Goal: Information Seeking & Learning: Learn about a topic

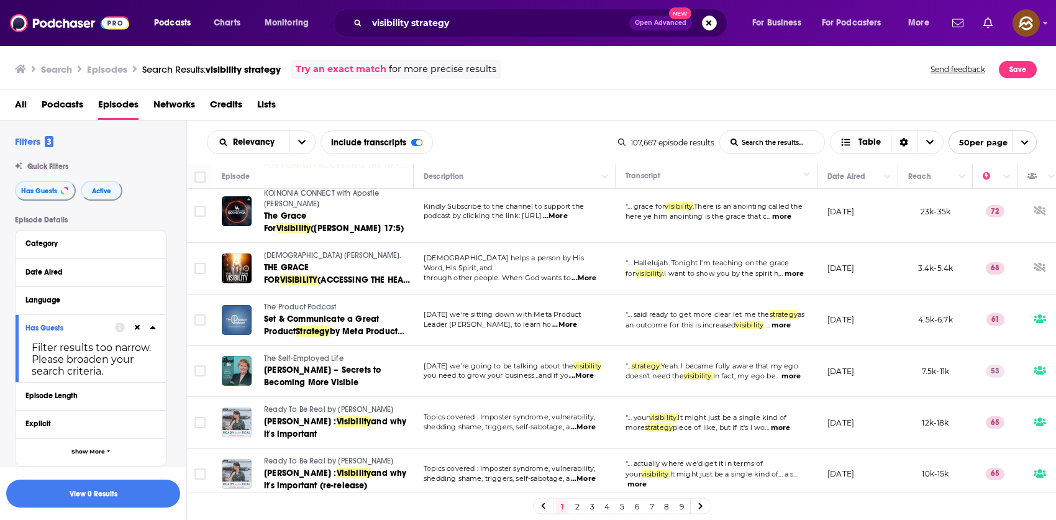
scroll to position [600, 0]
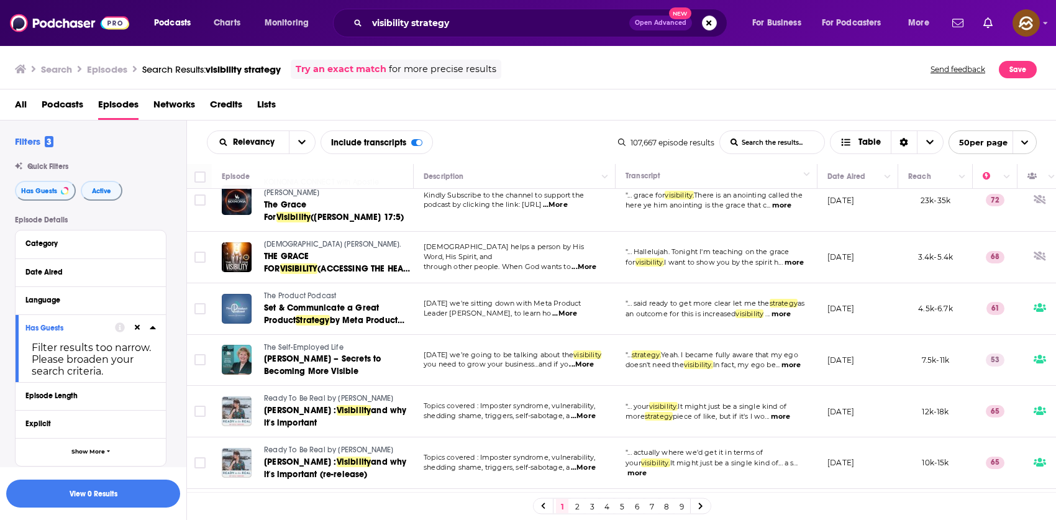
click at [334, 394] on span "Ready To Be Real by Síle Seoige" at bounding box center [329, 398] width 130 height 9
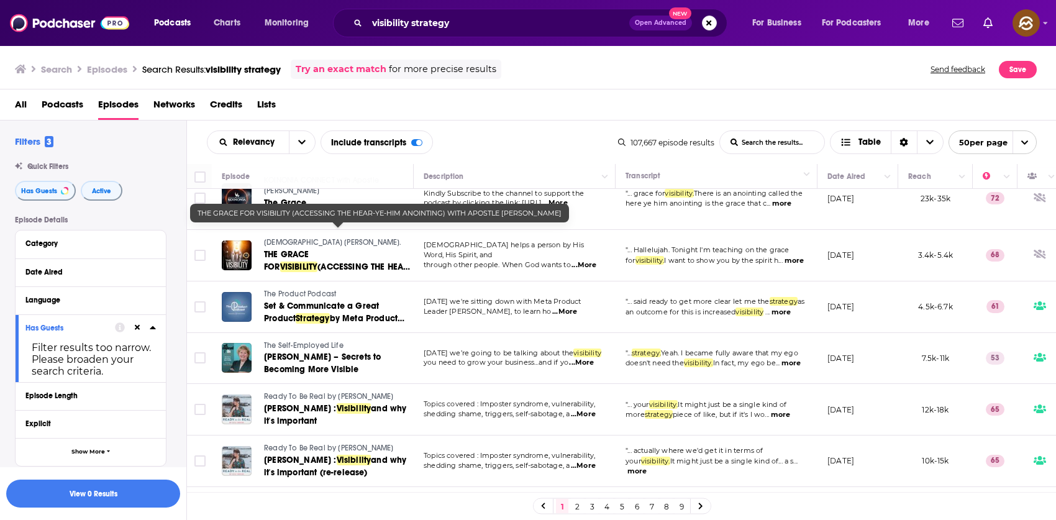
scroll to position [602, 0]
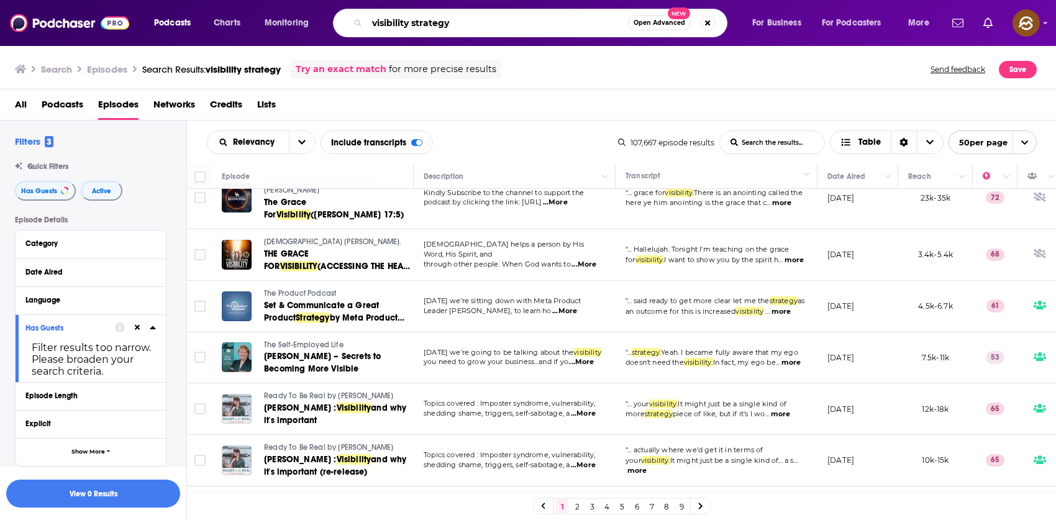
click at [373, 25] on input "visibility strategy" at bounding box center [497, 23] width 261 height 20
type input "business visibility strategy"
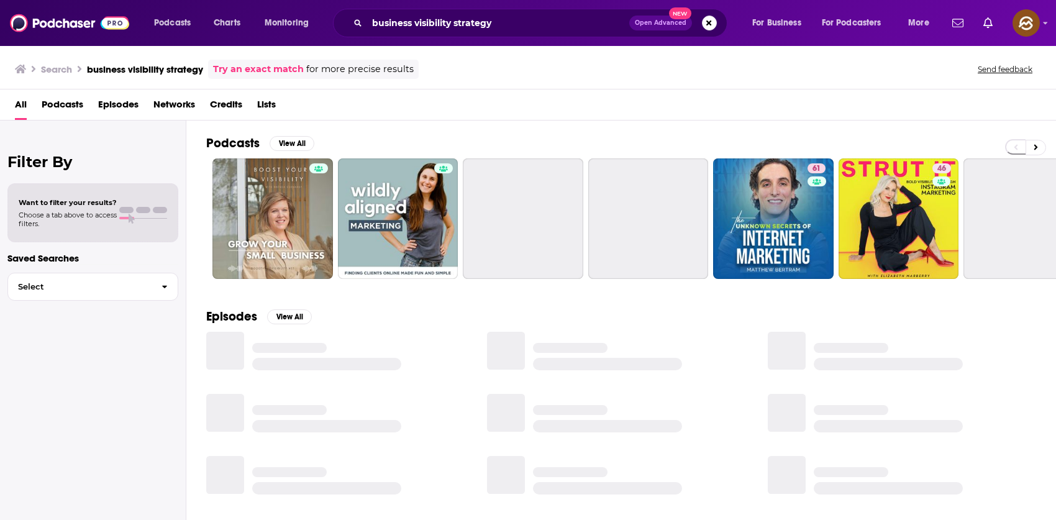
click at [106, 100] on span "Episodes" at bounding box center [118, 106] width 40 height 25
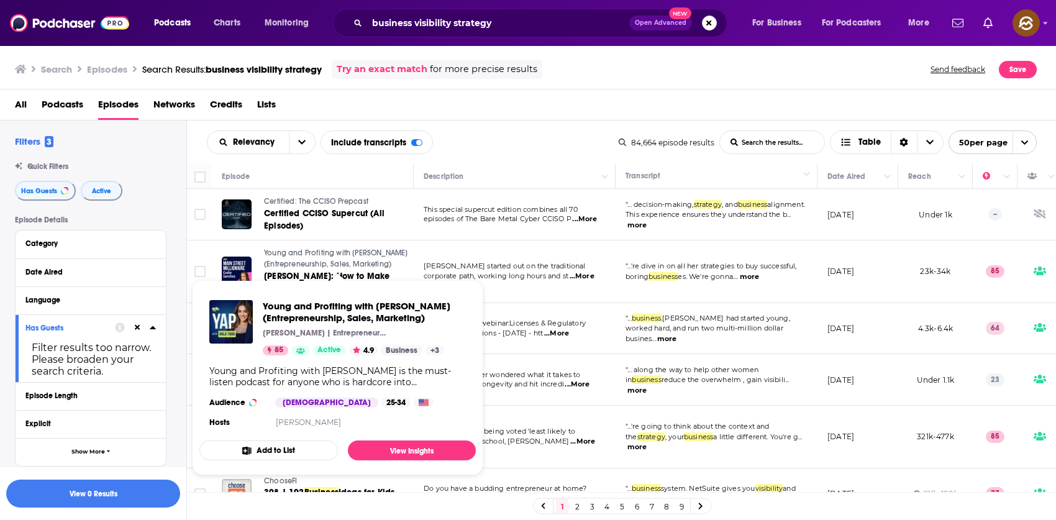
click at [317, 253] on span "Young and Profiting with [PERSON_NAME] (Entrepreneurship, Sales, Marketing)" at bounding box center [336, 258] width 144 height 20
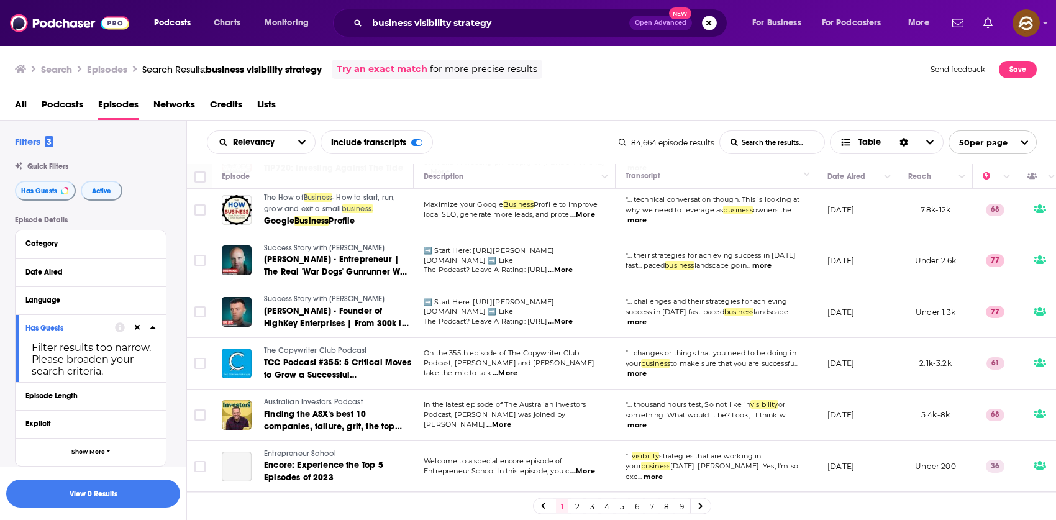
scroll to position [861, 0]
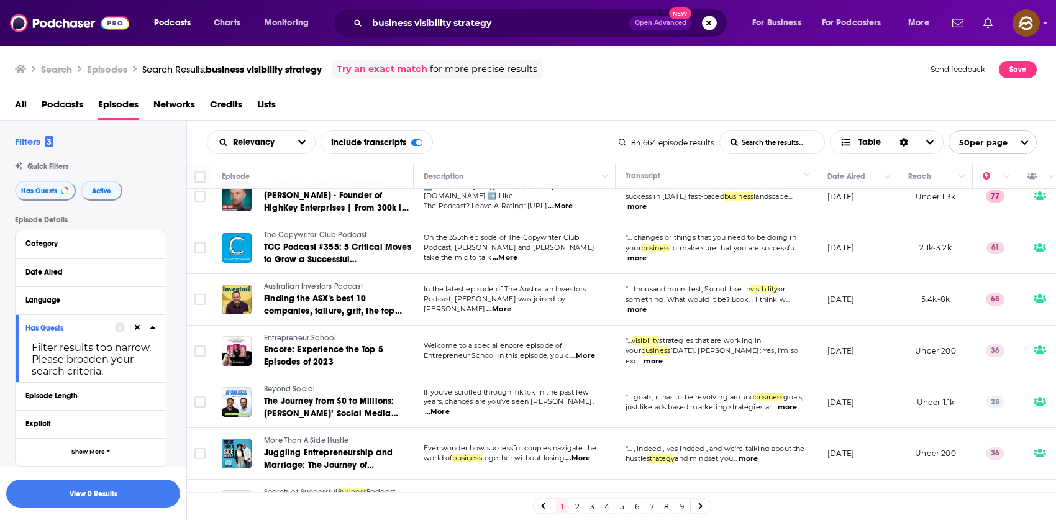
click at [302, 334] on span "Entrepreneur School" at bounding box center [300, 337] width 72 height 9
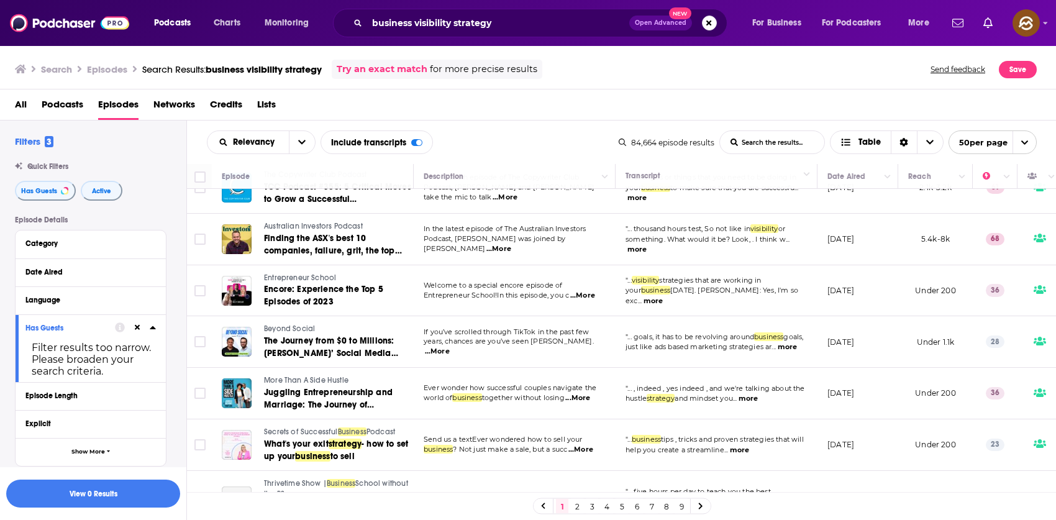
scroll to position [922, 0]
click at [292, 323] on span "Beyond Social" at bounding box center [289, 327] width 51 height 9
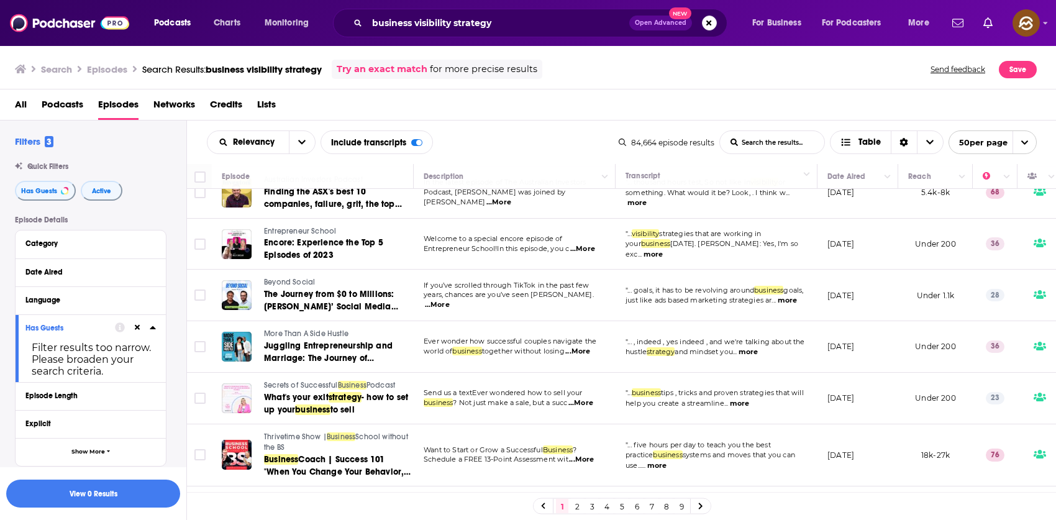
scroll to position [977, 0]
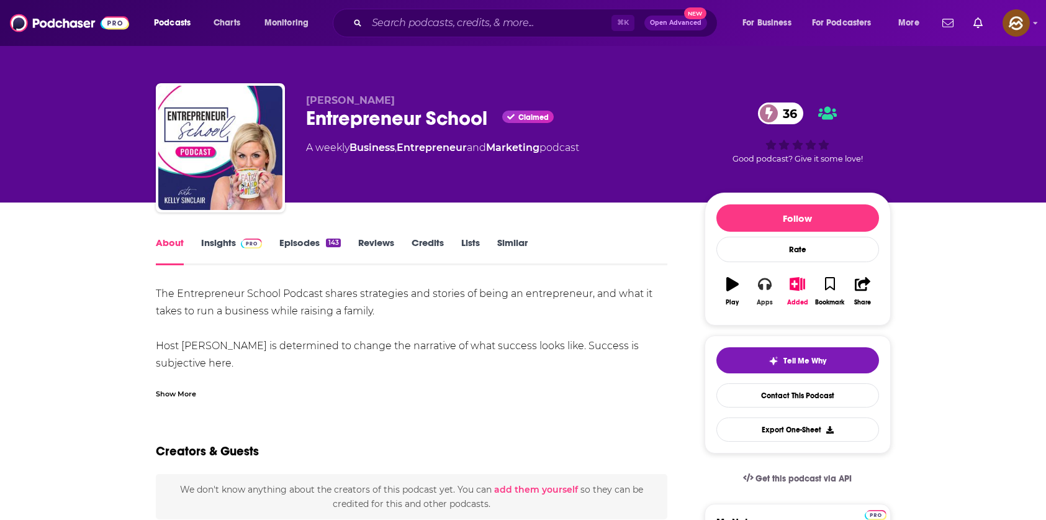
click at [756, 283] on button "Apps" at bounding box center [765, 291] width 32 height 45
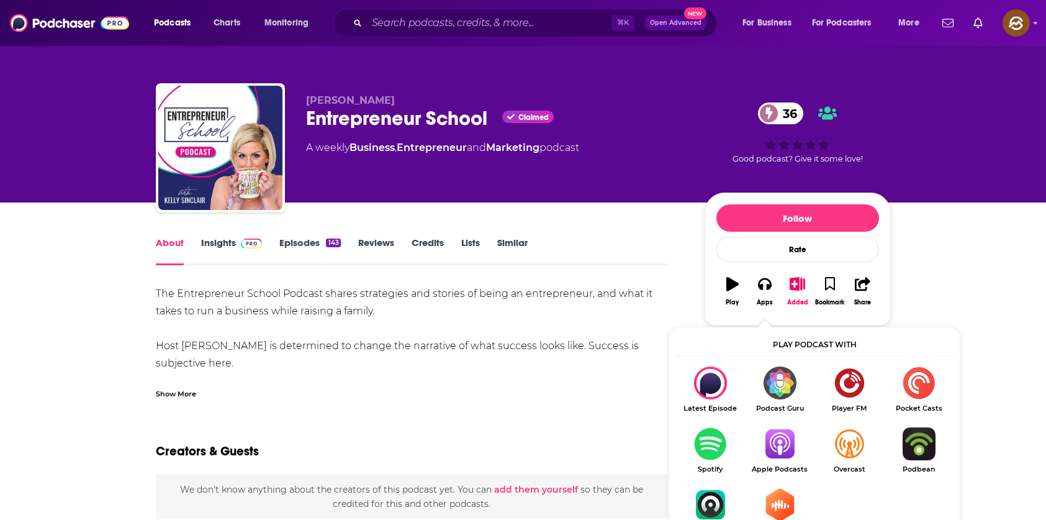
click at [781, 446] on img "Show Listen On dropdown" at bounding box center [780, 443] width 70 height 33
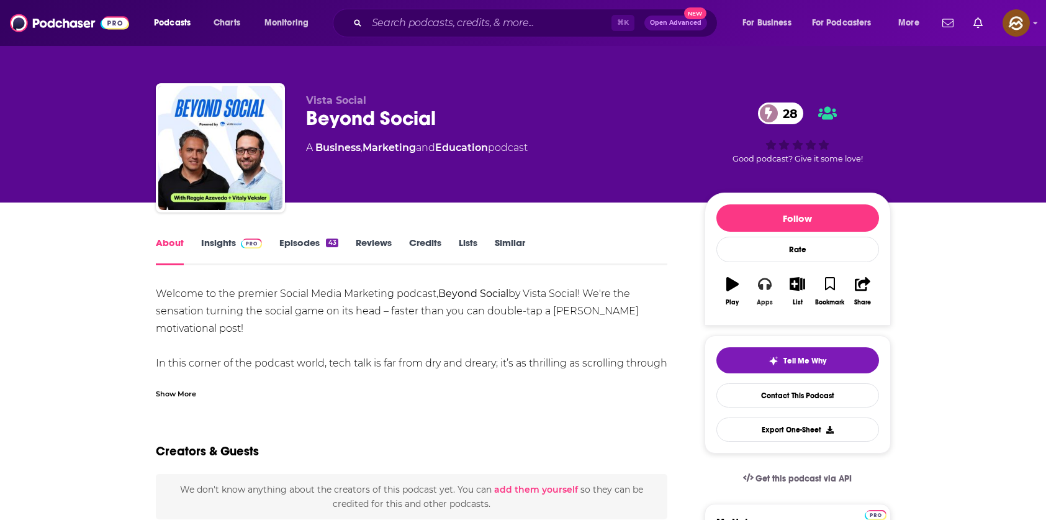
click at [762, 292] on button "Apps" at bounding box center [765, 291] width 32 height 45
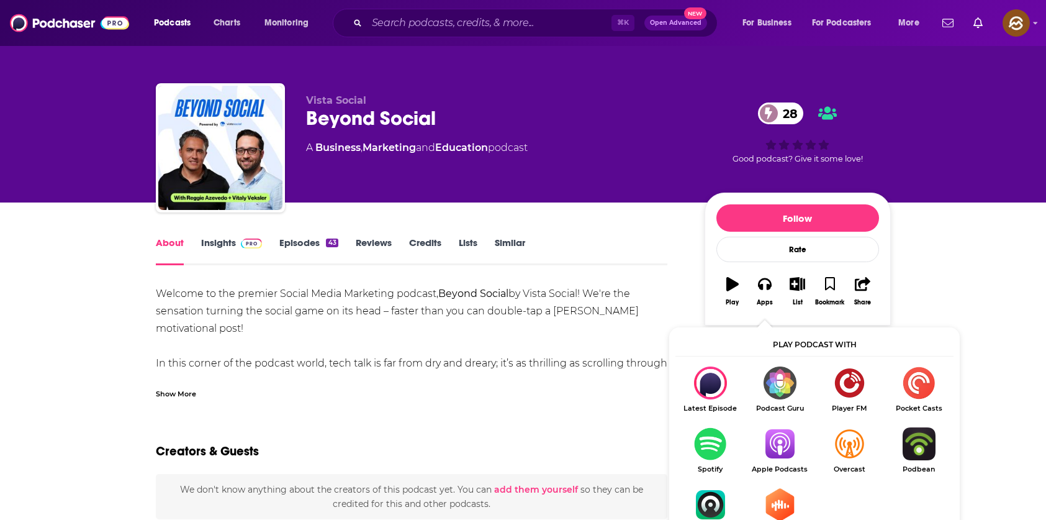
click at [772, 441] on img "Show Listen On dropdown" at bounding box center [780, 443] width 70 height 33
